Goal: Information Seeking & Learning: Learn about a topic

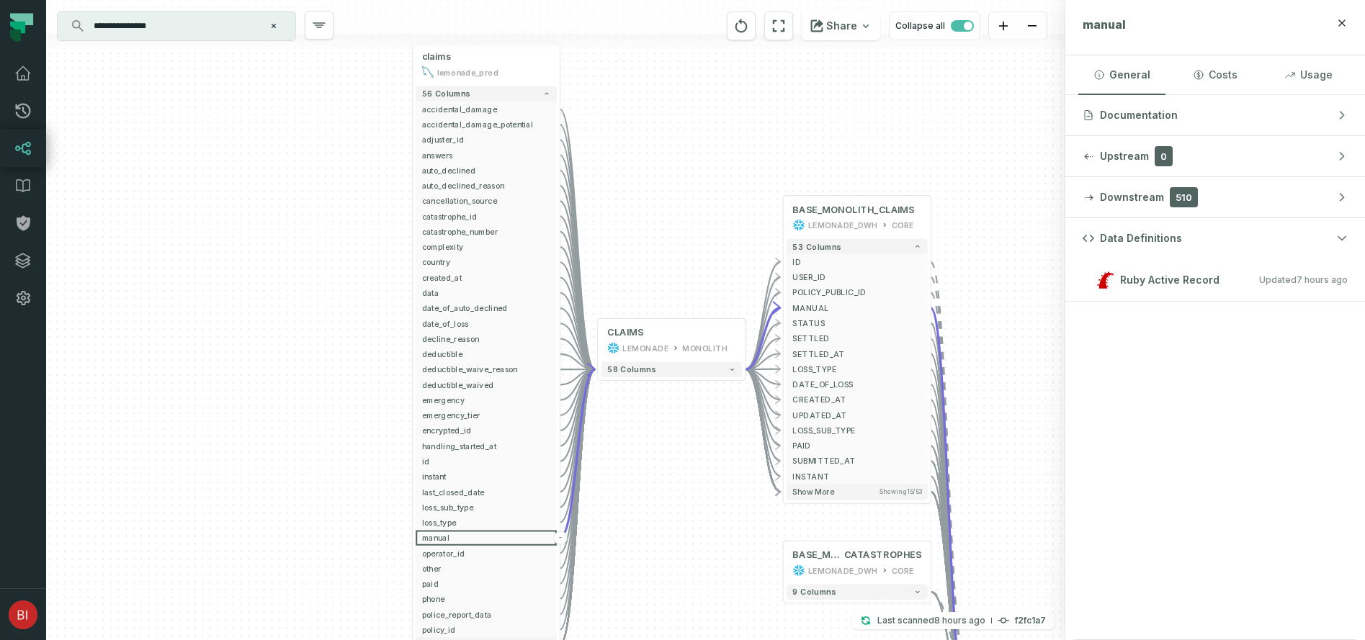
click at [224, 27] on input "**********" at bounding box center [175, 25] width 180 height 23
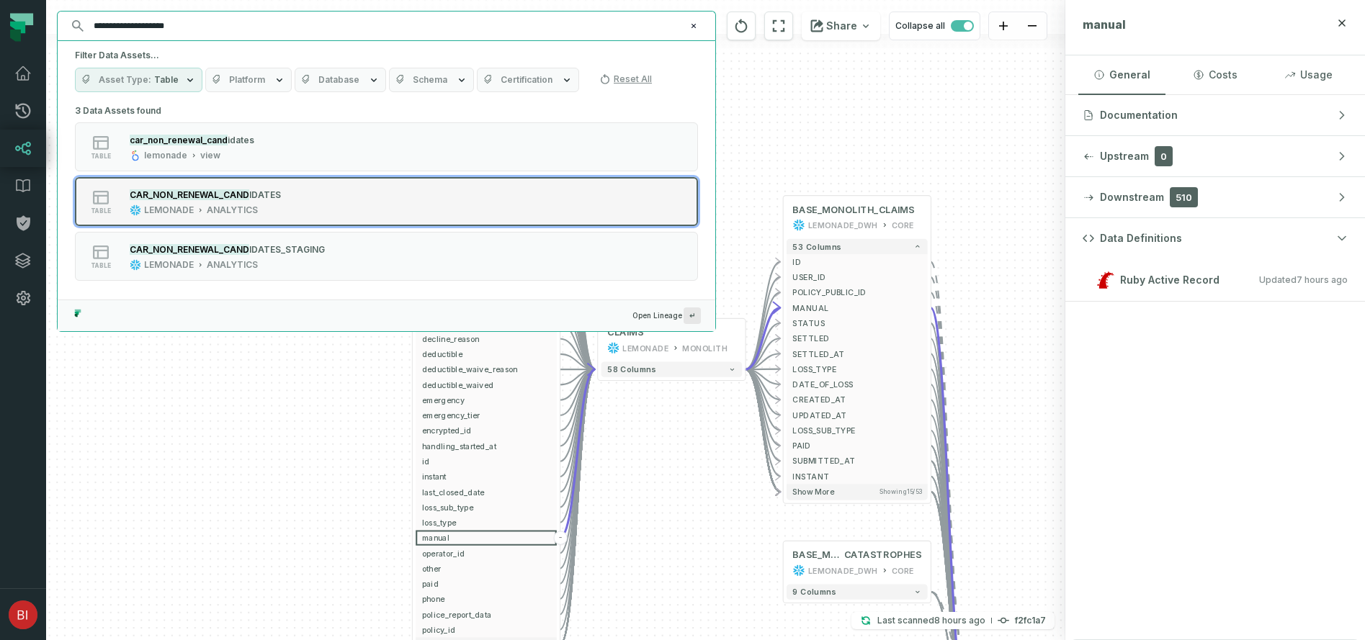
type input "**********"
click at [279, 205] on div "CAR_NON_RENEWAL_CAND IDATES LEMONADE ANALYTICS" at bounding box center [205, 201] width 163 height 29
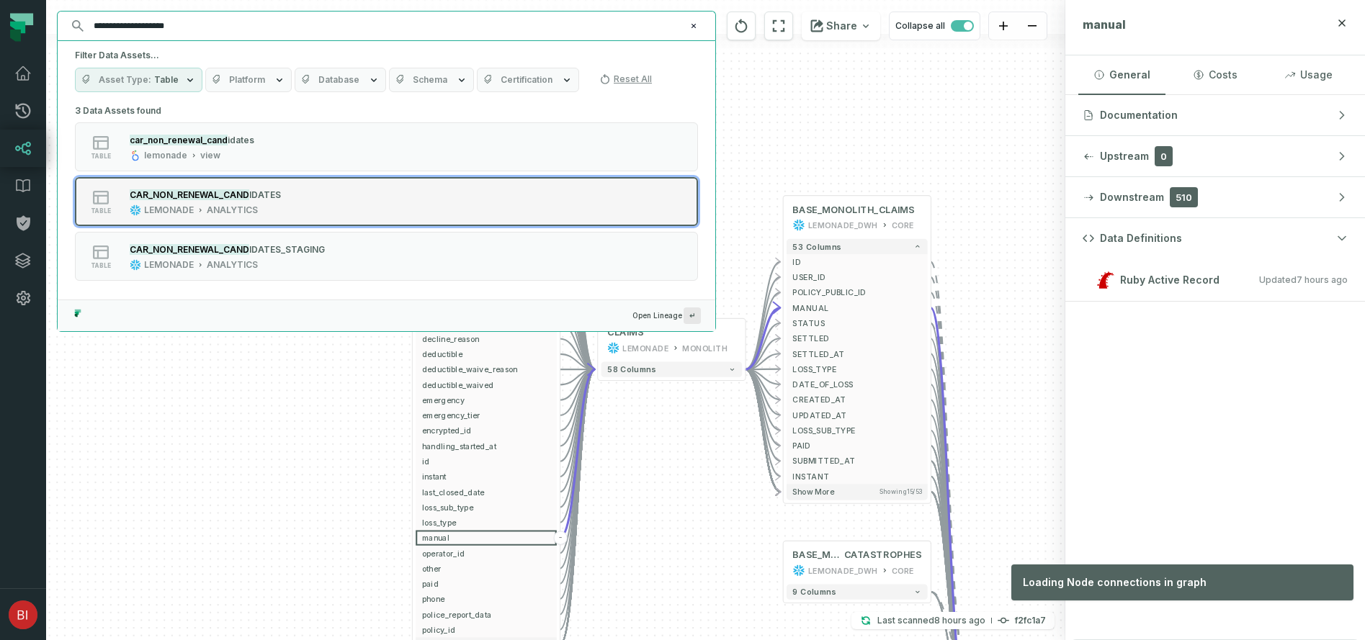
click at [235, 197] on mark "CAR_NON_RENEWAL_CAND" at bounding box center [190, 194] width 120 height 11
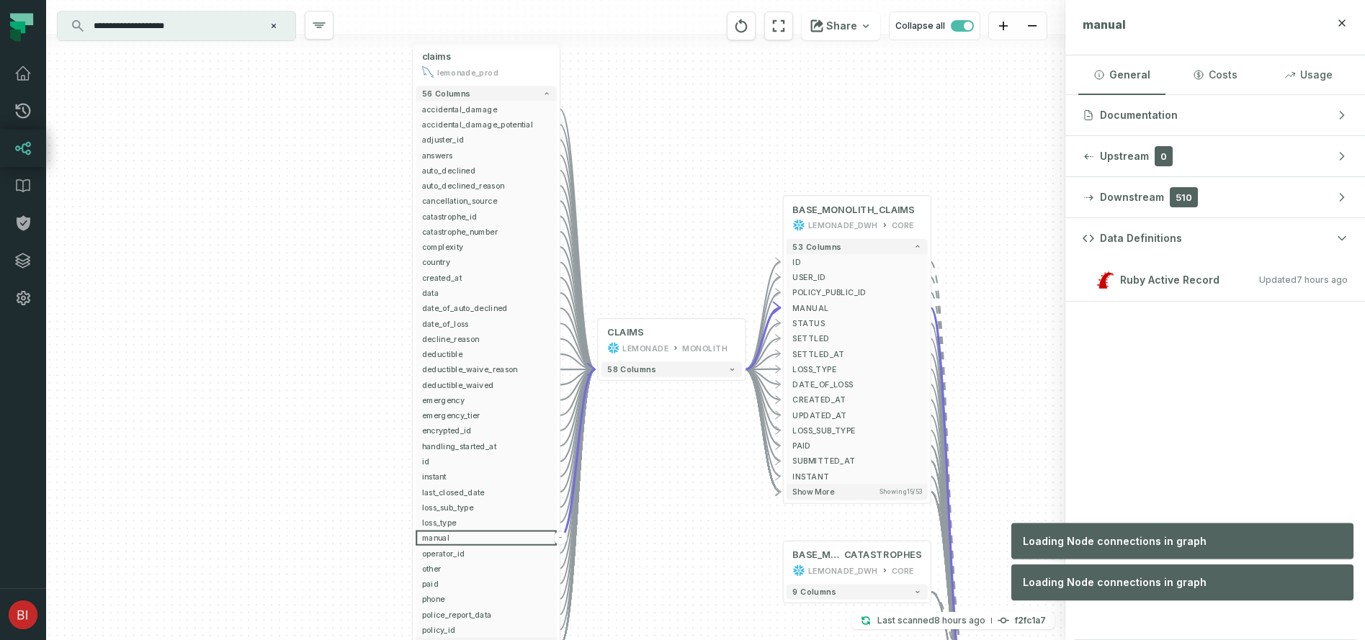
click at [714, 465] on div "claims lemonade_prod - 56 columns accidental_damage - accidental_damage_potenti…" at bounding box center [555, 320] width 1019 height 640
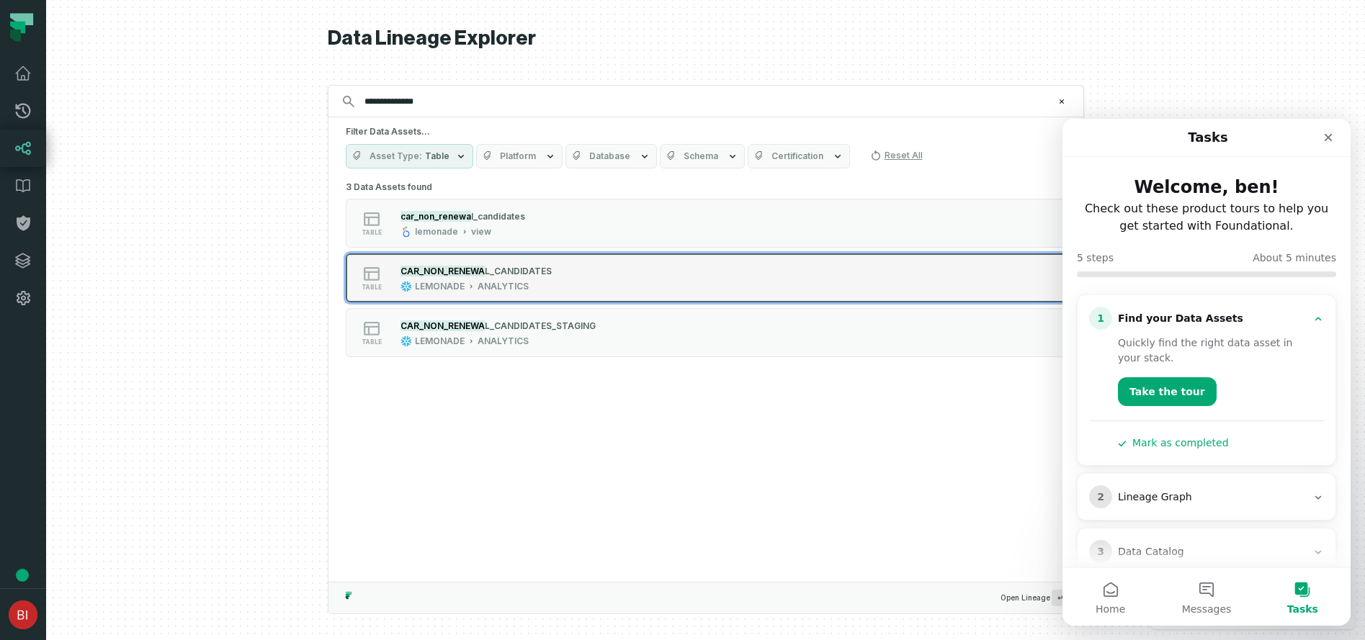
type input "**********"
click at [521, 281] on div "ANALYTICS" at bounding box center [502, 287] width 51 height 12
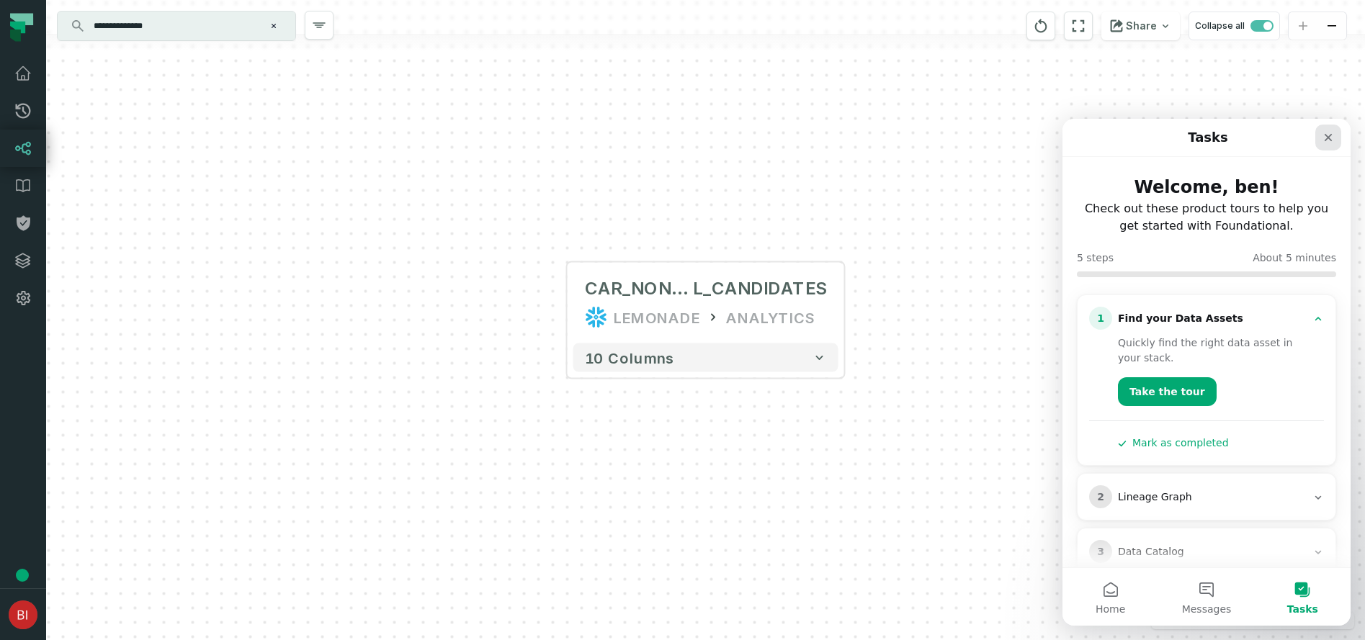
click at [1326, 132] on icon "Close" at bounding box center [1328, 138] width 12 height 12
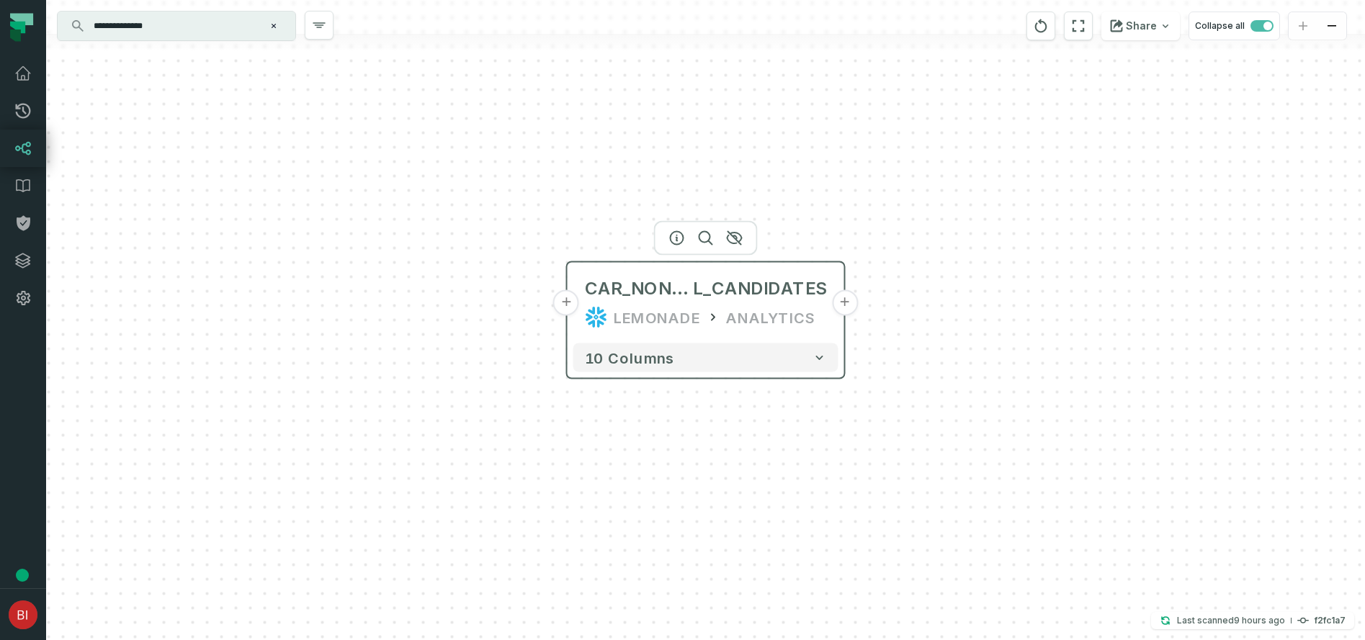
click at [564, 298] on button "+" at bounding box center [566, 303] width 26 height 26
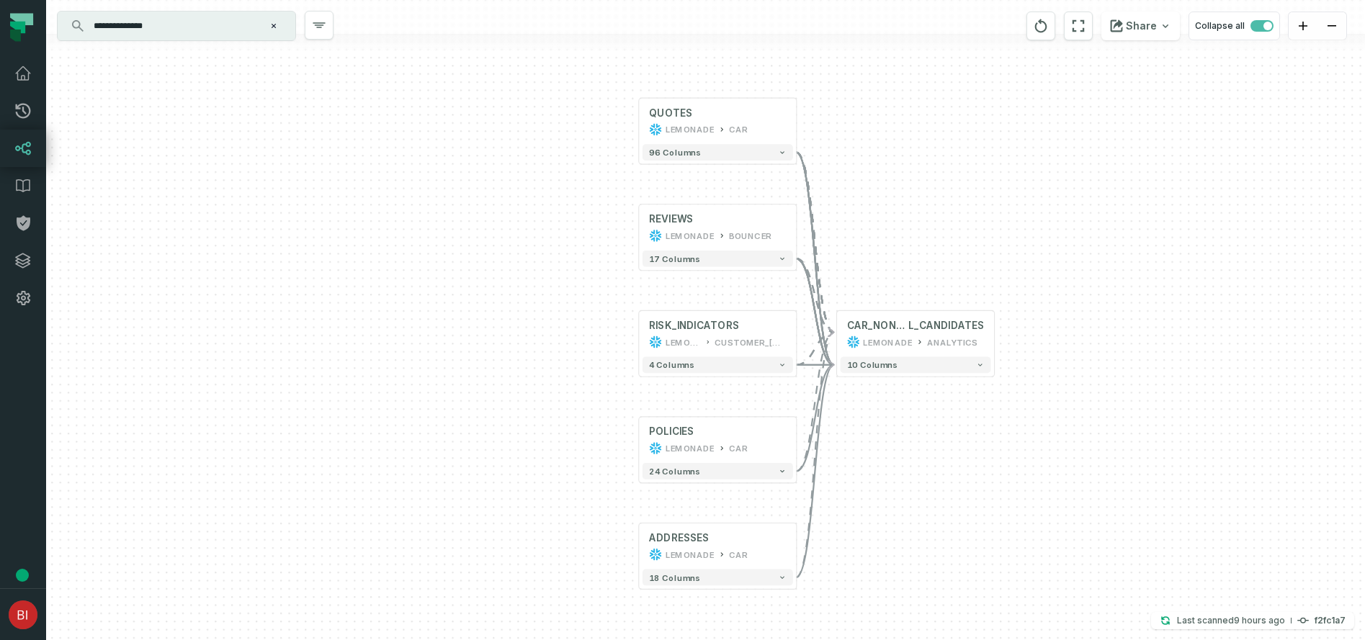
drag, startPoint x: 930, startPoint y: 496, endPoint x: 861, endPoint y: 407, distance: 113.4
click at [861, 407] on div "+ QUOTES LEMONADE CAR + 96 columns REVIEWS LEMONADE BOUNCER + 17 columns RISK_I…" at bounding box center [705, 320] width 1318 height 640
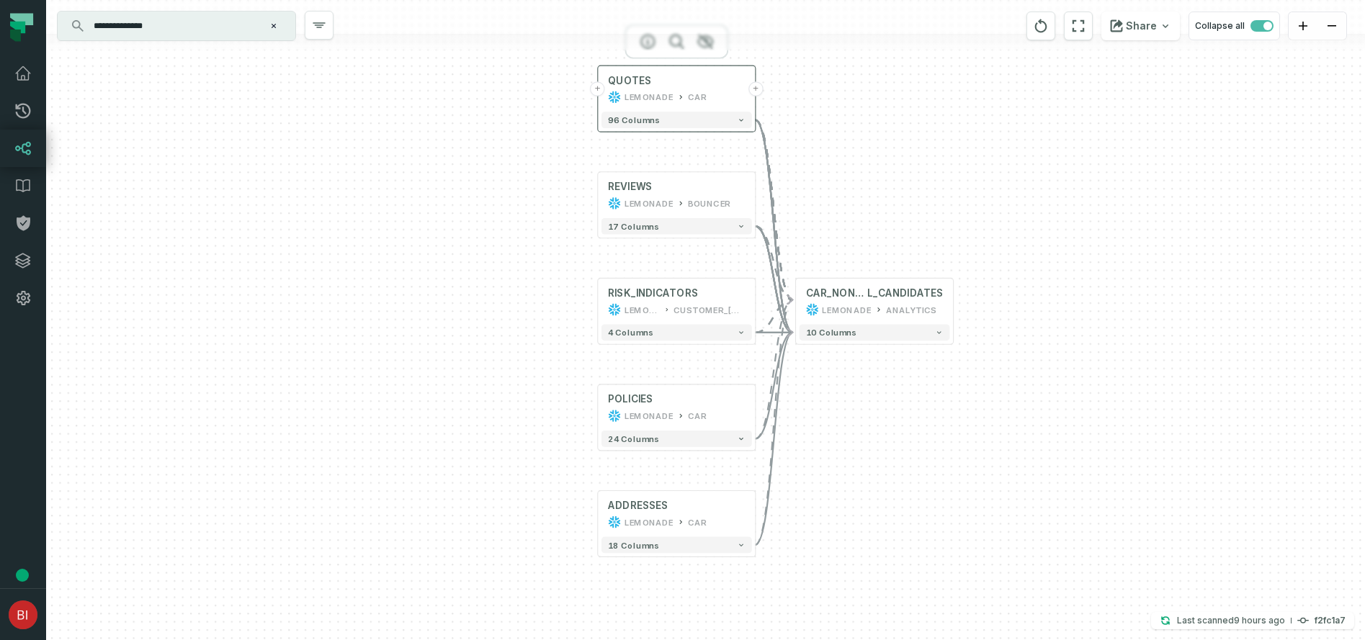
click at [702, 91] on div "CAR" at bounding box center [697, 97] width 19 height 13
click at [663, 92] on div "LEMONADE" at bounding box center [648, 97] width 49 height 13
click at [639, 115] on span "96 columns" at bounding box center [634, 120] width 52 height 10
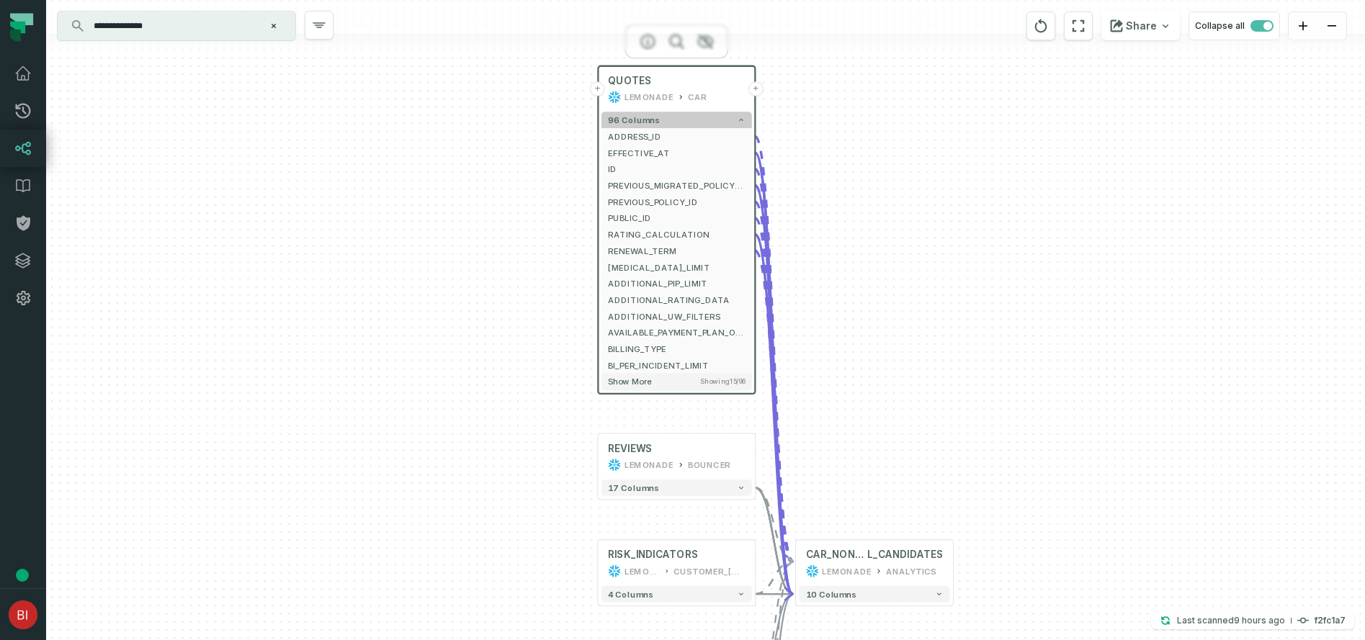
click at [639, 115] on span "96 columns" at bounding box center [634, 120] width 52 height 10
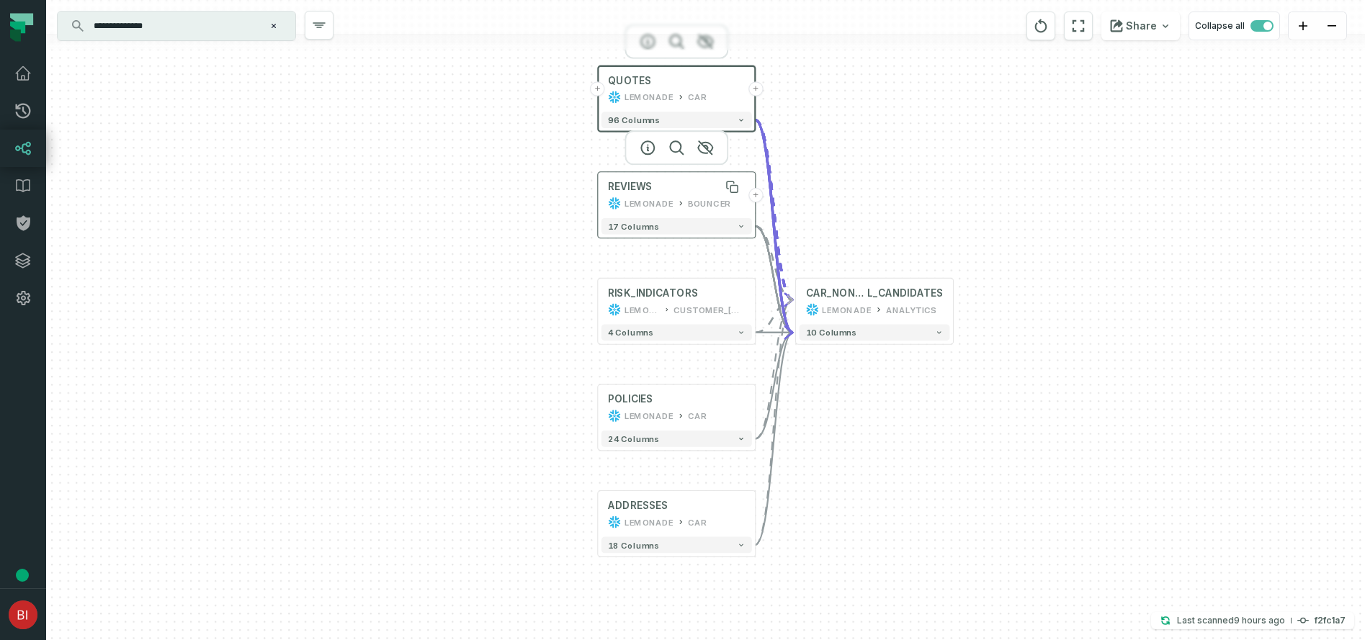
click at [711, 181] on div "REVIEWS" at bounding box center [677, 187] width 138 height 13
click at [696, 87] on div "QUOTES LEMONADE CAR" at bounding box center [676, 88] width 150 height 39
